Goal: Browse casually

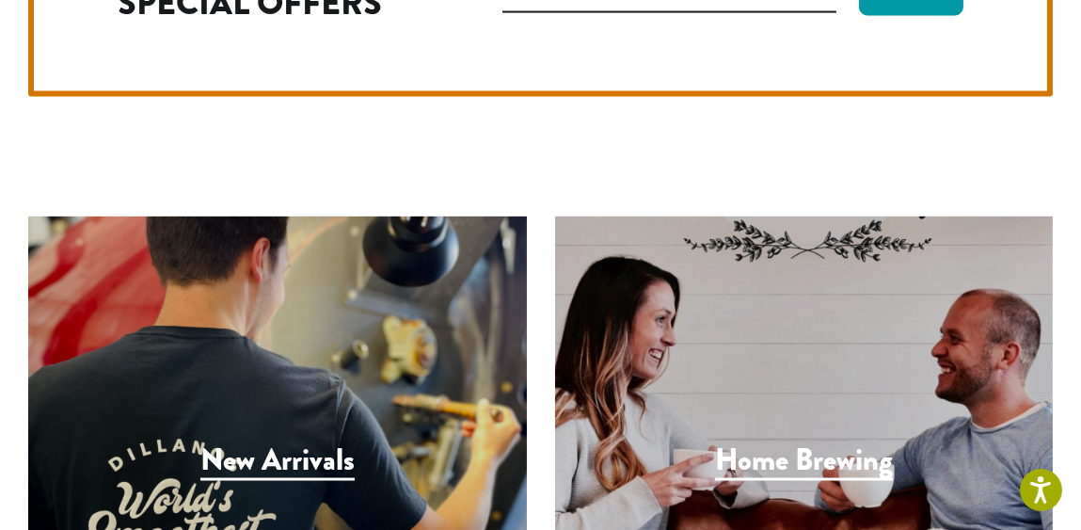
scroll to position [5509, 0]
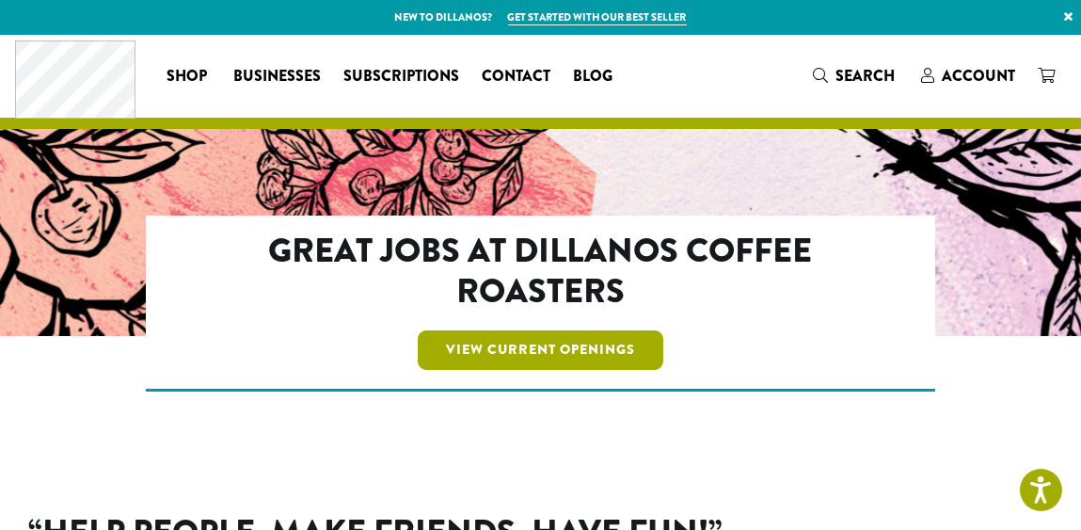
click at [533, 356] on link "View Current Openings" at bounding box center [541, 350] width 246 height 40
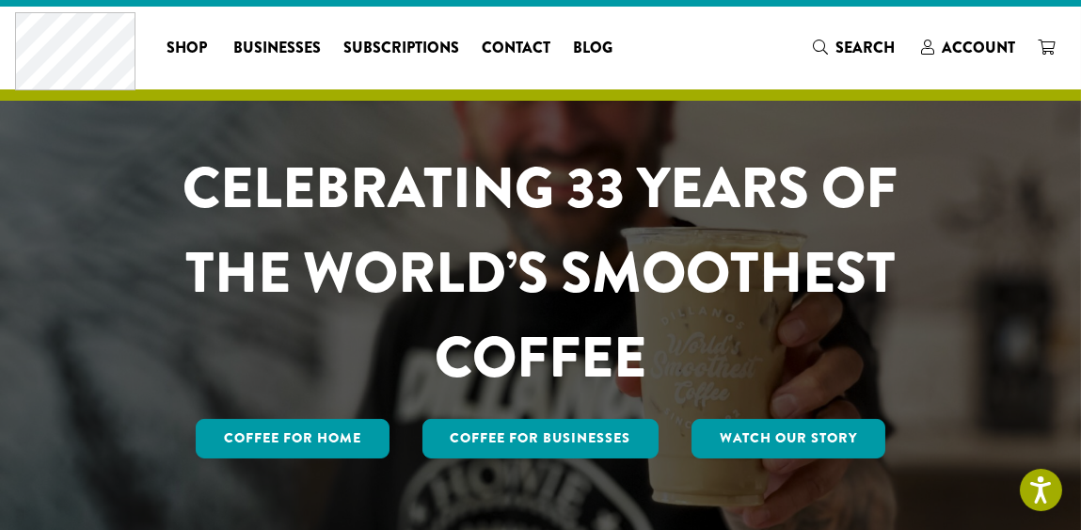
scroll to position [27, 0]
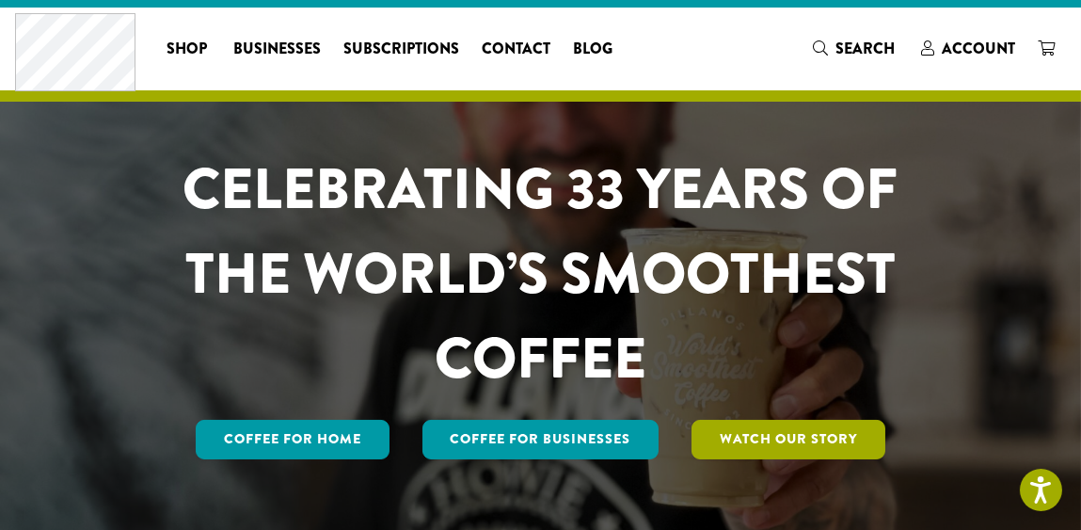
click at [736, 452] on link "Watch Our Story" at bounding box center [789, 440] width 194 height 40
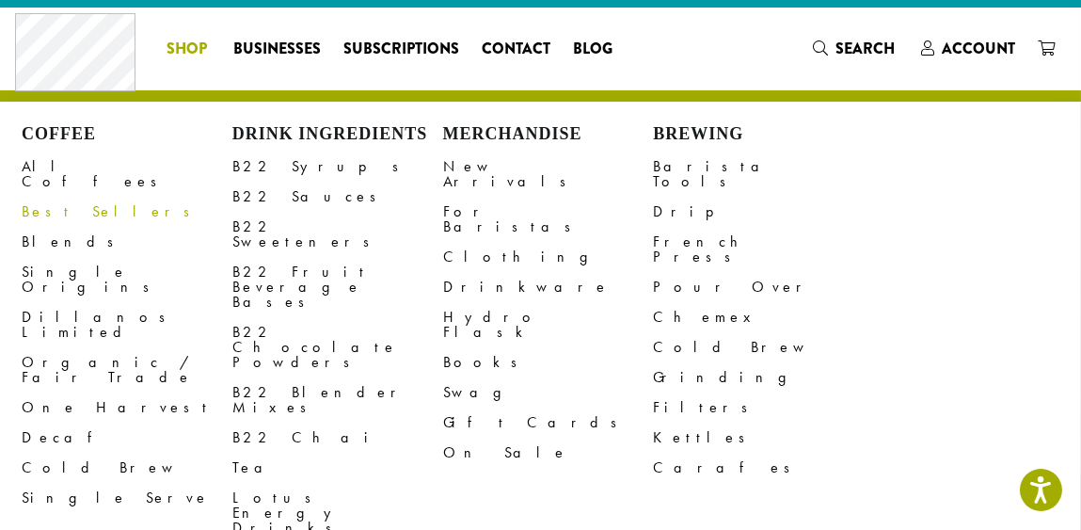
click at [59, 197] on link "Best Sellers" at bounding box center [127, 212] width 211 height 30
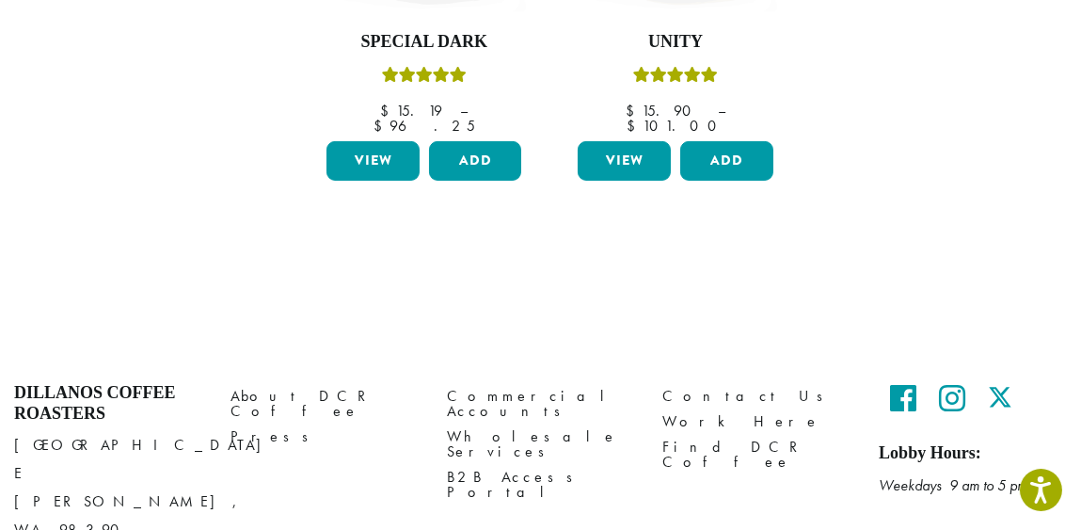
scroll to position [945, 0]
click at [291, 383] on link "About DCR Coffee" at bounding box center [325, 403] width 188 height 40
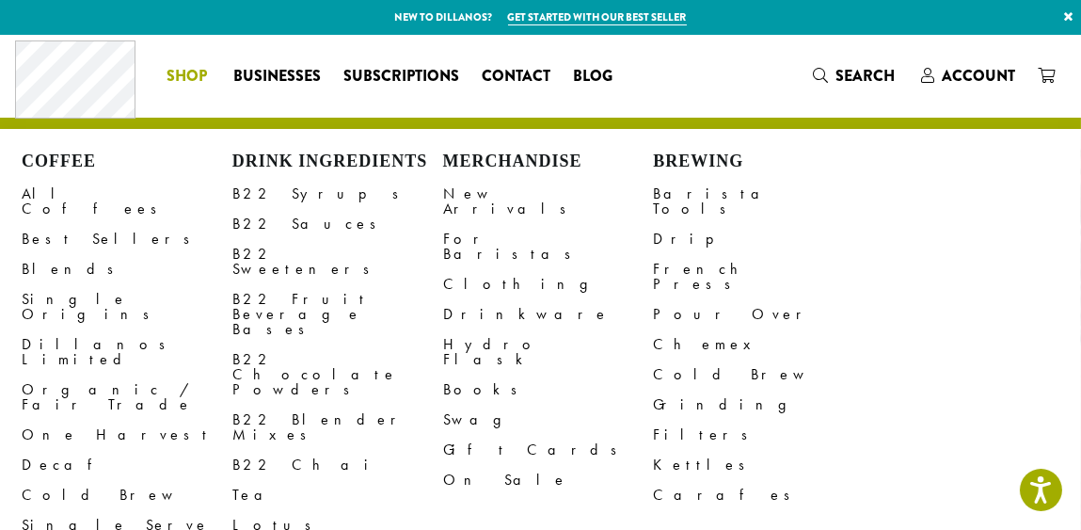
click at [211, 68] on li "Coffee All Coffees Best Sellers Blends Single Origins Dillanos Limited Organic …" at bounding box center [188, 76] width 67 height 30
click at [466, 405] on link "Swag" at bounding box center [548, 420] width 211 height 30
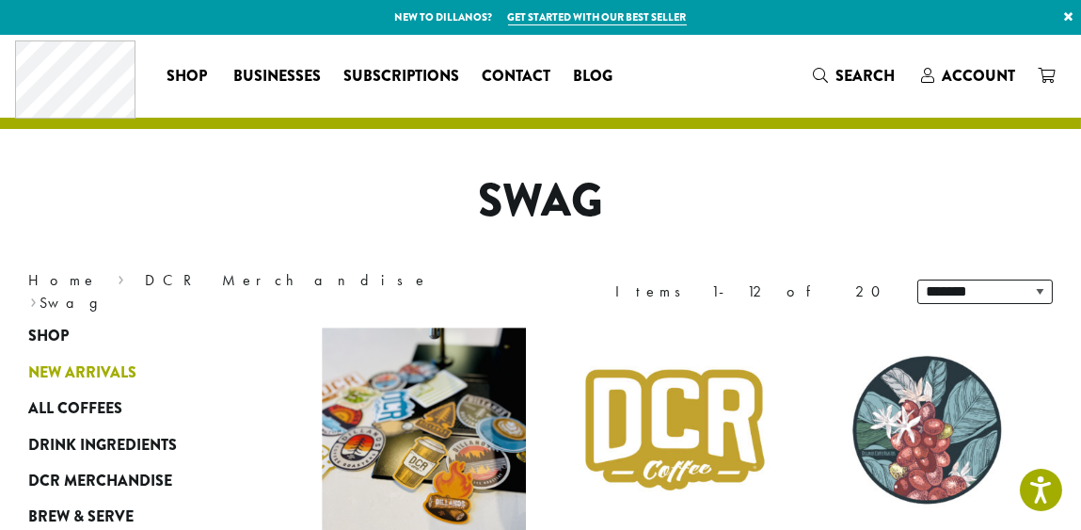
click at [104, 374] on span "New Arrivals" at bounding box center [82, 373] width 108 height 24
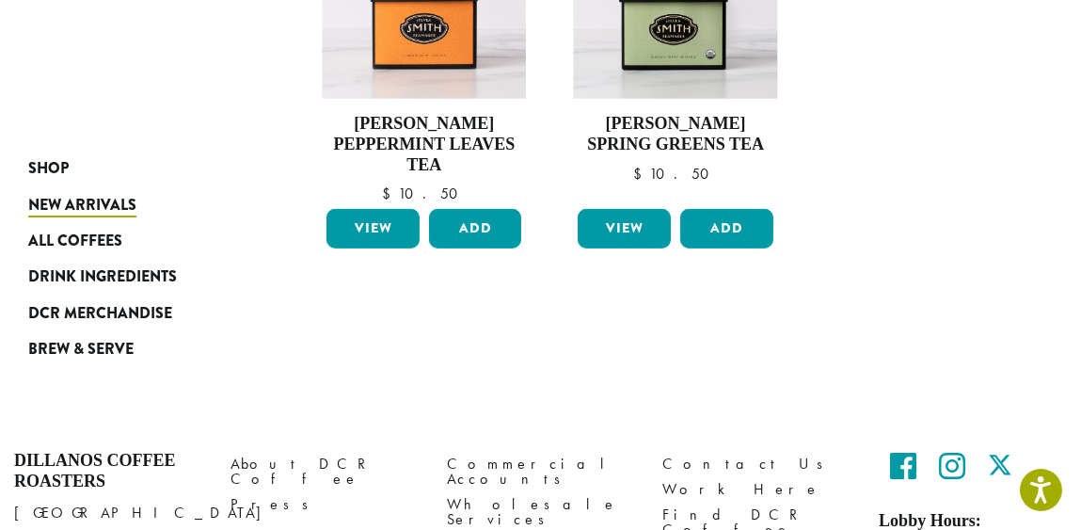
scroll to position [1639, 0]
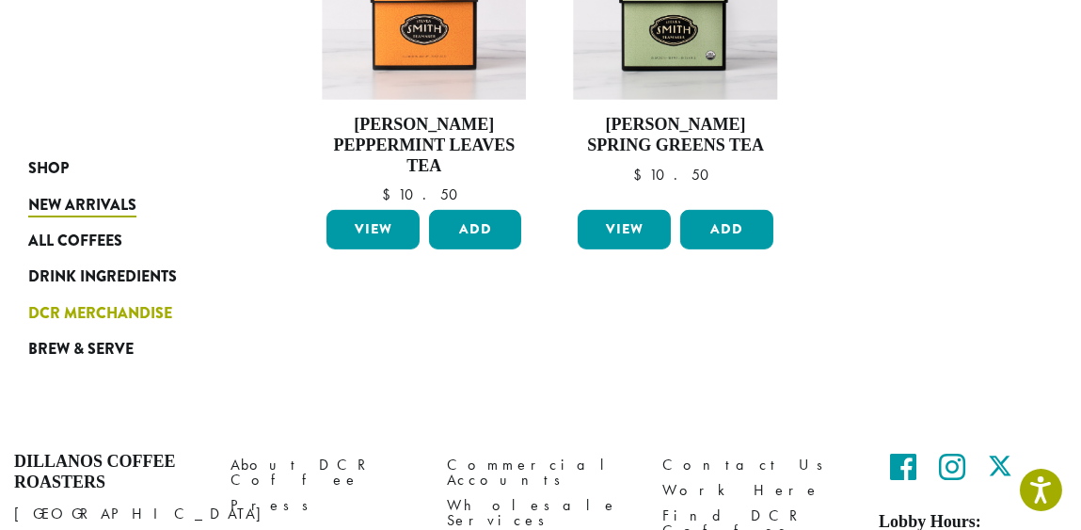
click at [149, 315] on span "DCR Merchandise" at bounding box center [100, 314] width 144 height 24
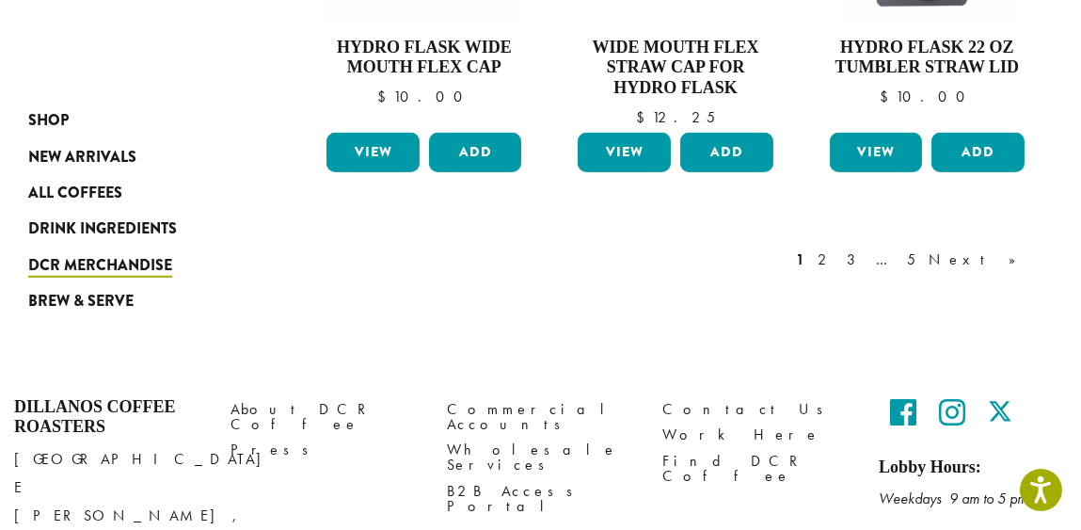
scroll to position [1795, 0]
click at [1014, 252] on link "Next »" at bounding box center [979, 259] width 108 height 23
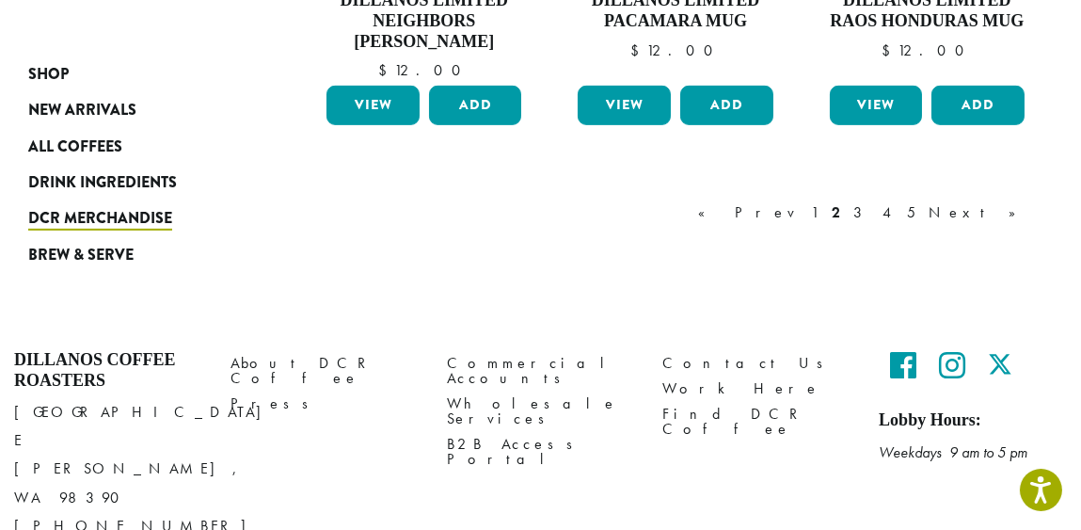
scroll to position [1764, 0]
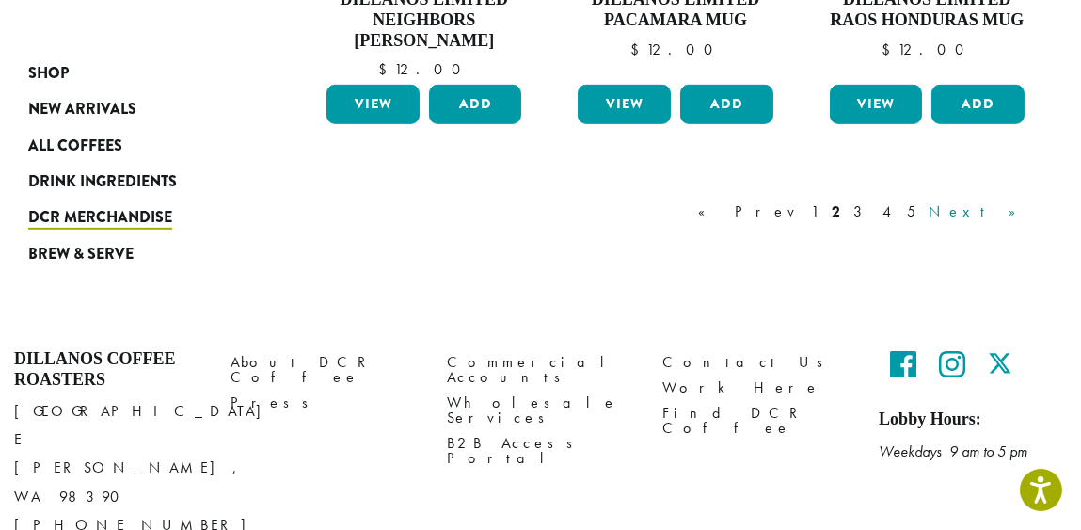
click at [1000, 213] on link "Next »" at bounding box center [979, 211] width 108 height 23
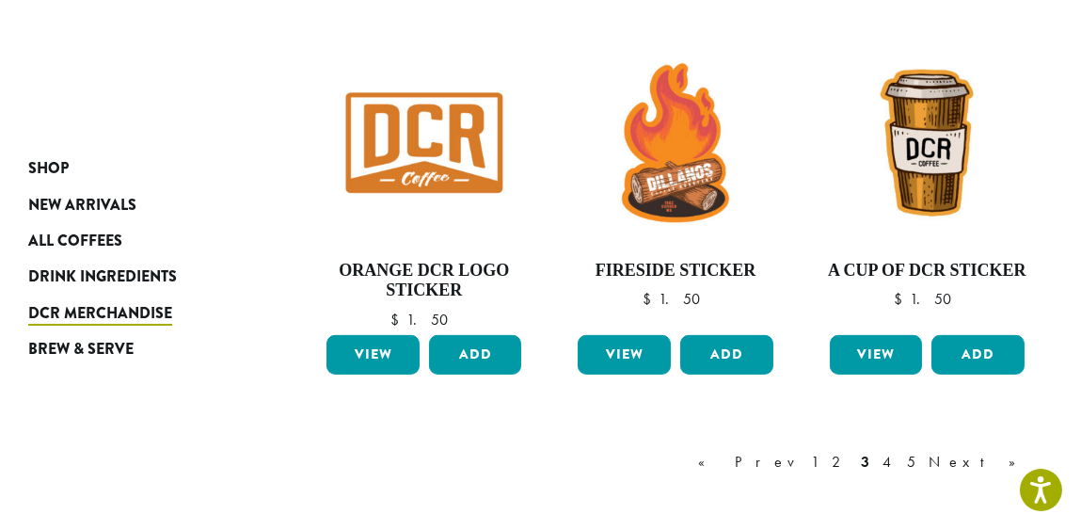
scroll to position [1475, 0]
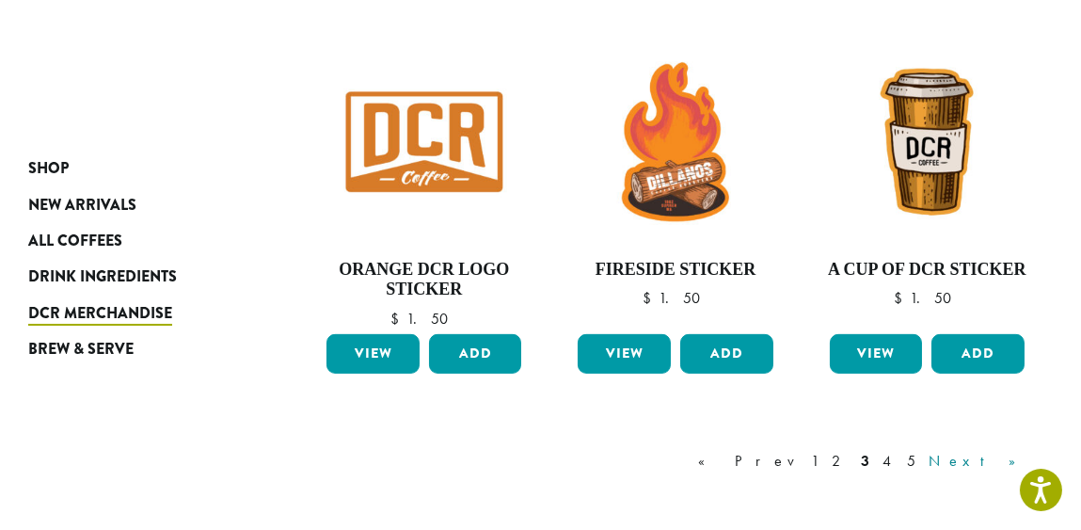
click at [1007, 458] on link "Next »" at bounding box center [979, 461] width 108 height 23
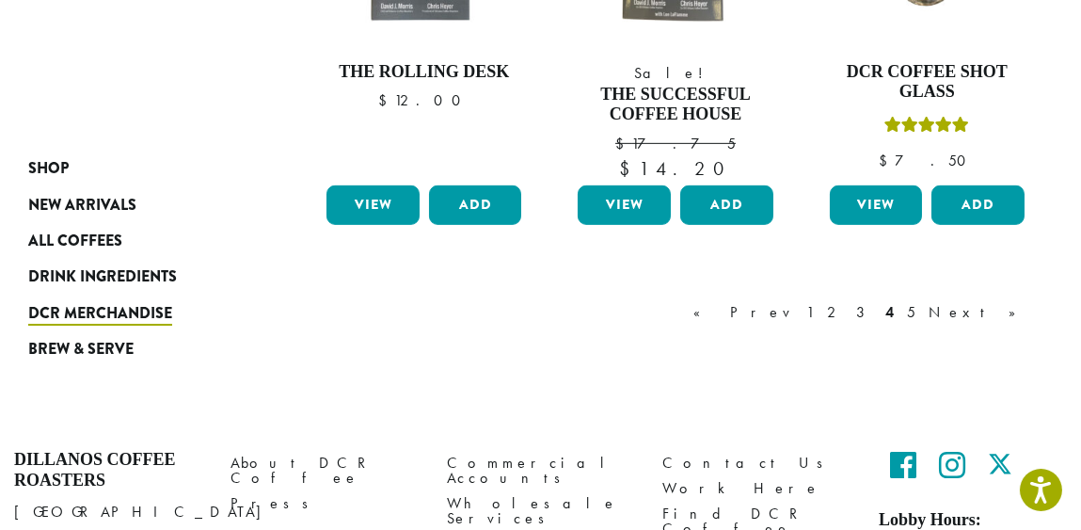
scroll to position [1676, 0]
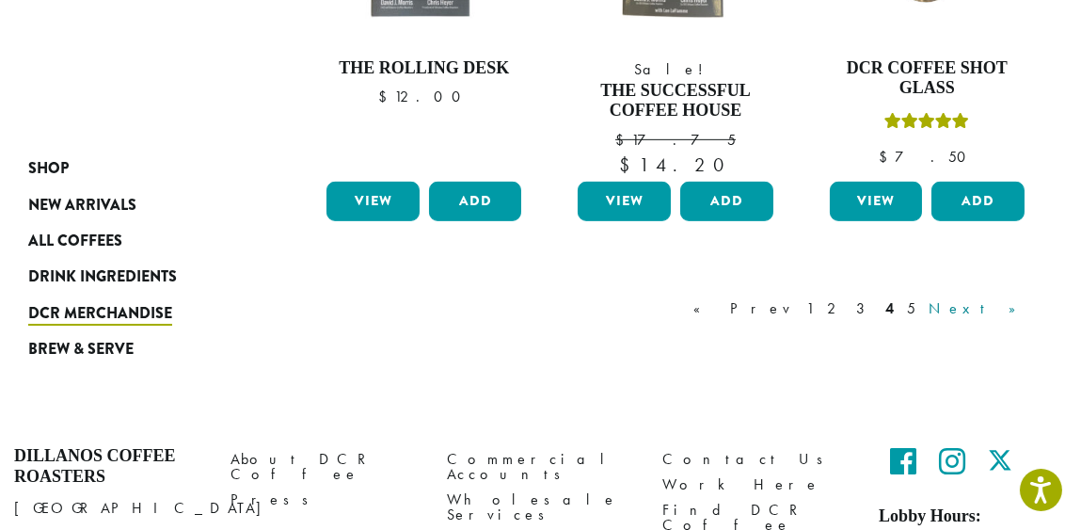
click at [1008, 307] on link "Next »" at bounding box center [979, 308] width 108 height 23
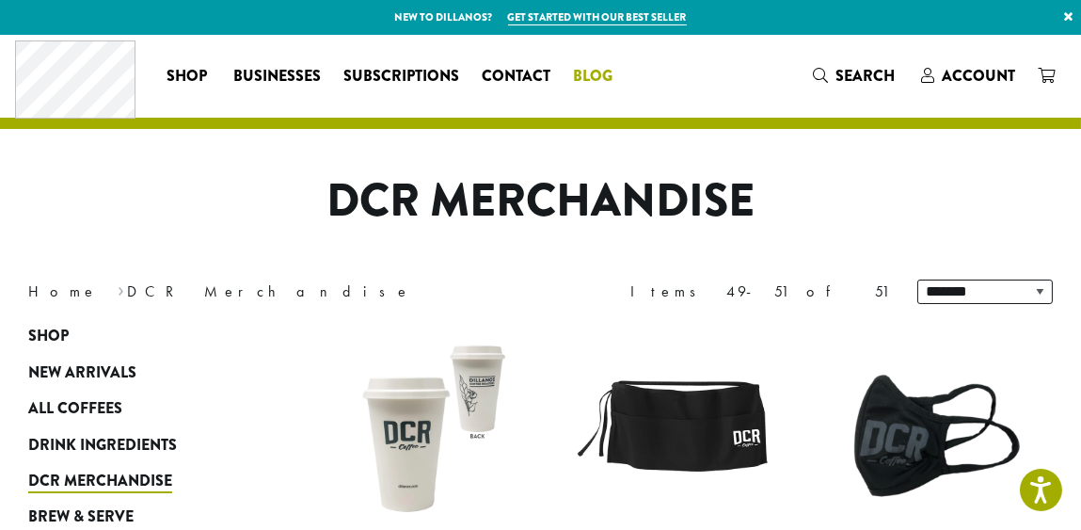
click at [590, 73] on span "Blog" at bounding box center [593, 77] width 40 height 24
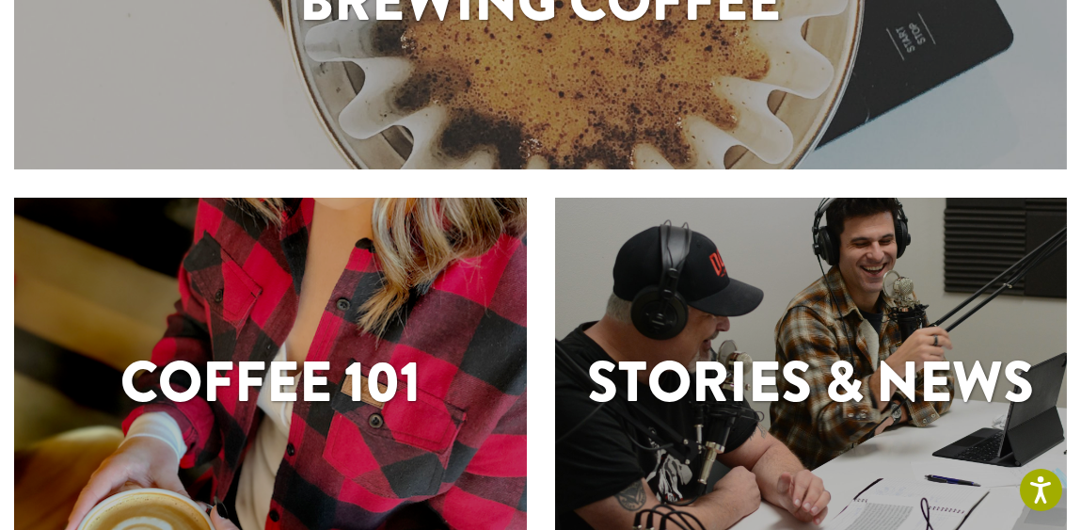
scroll to position [612, 0]
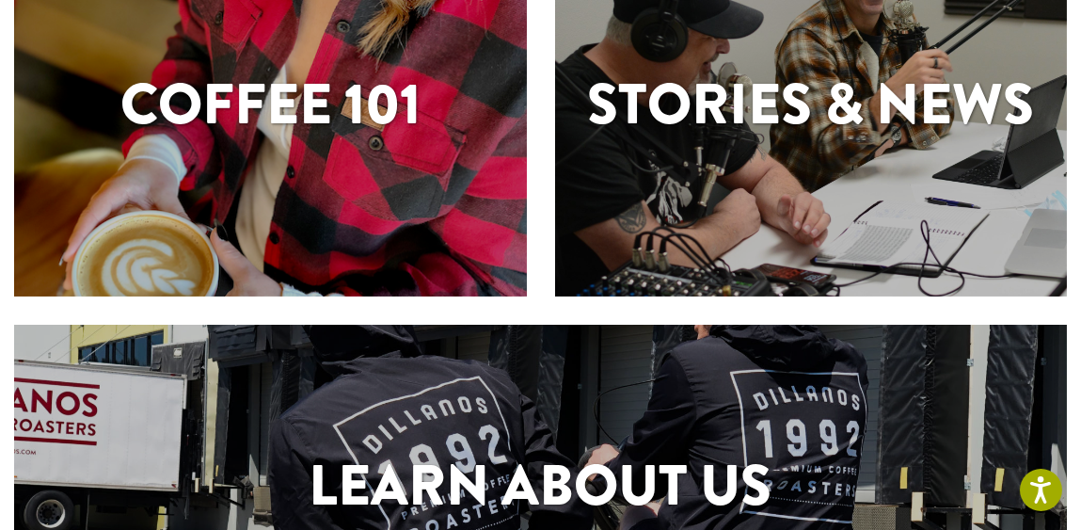
click at [268, 266] on div "Coffee 101" at bounding box center [270, 108] width 513 height 376
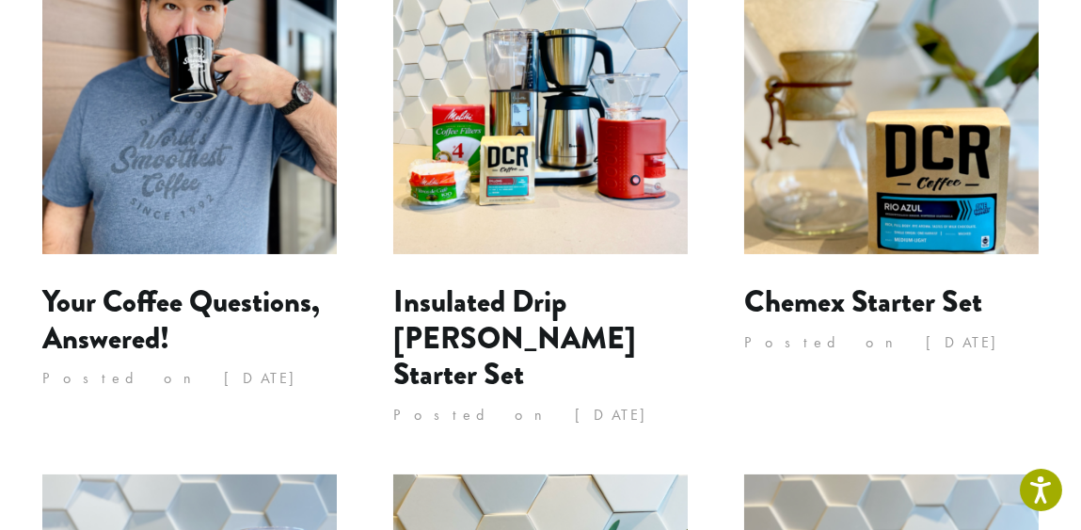
scroll to position [246, 0]
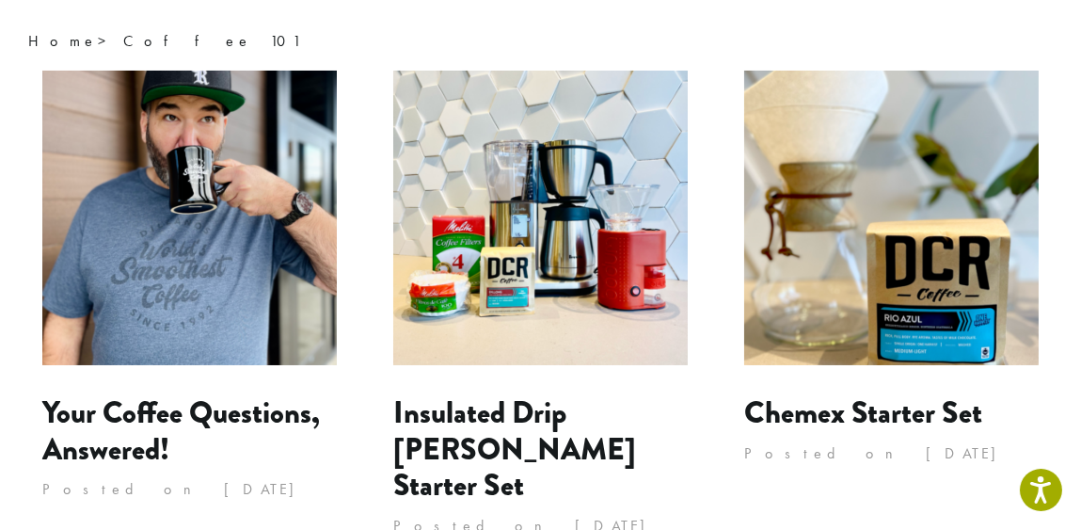
click at [316, 236] on img at bounding box center [189, 218] width 295 height 295
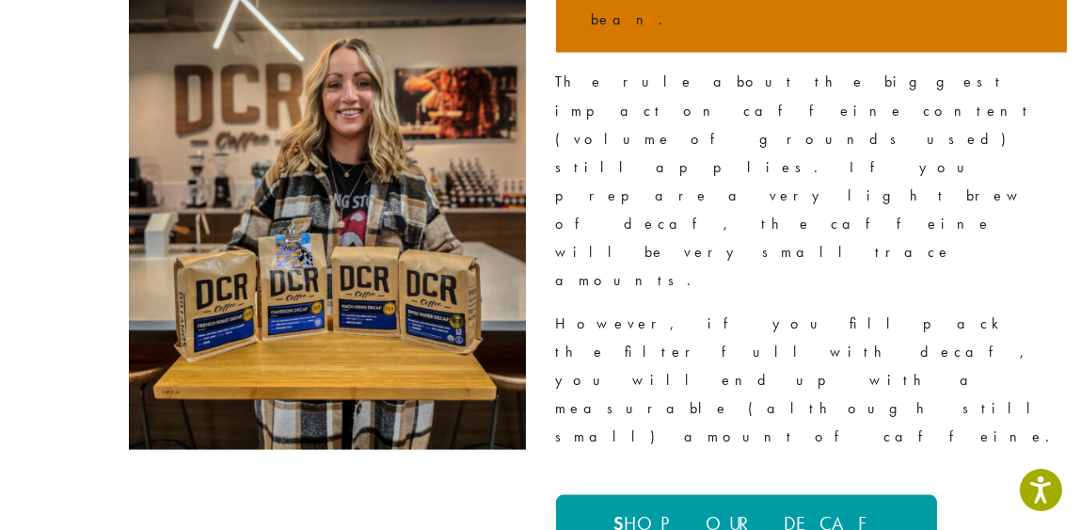
scroll to position [4490, 0]
